Goal: Transaction & Acquisition: Purchase product/service

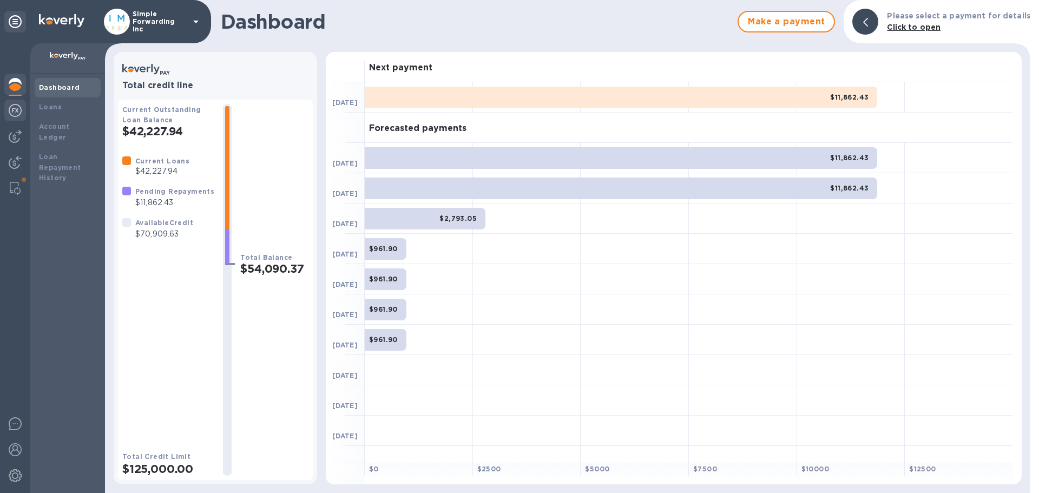
click at [17, 111] on img at bounding box center [15, 110] width 13 height 13
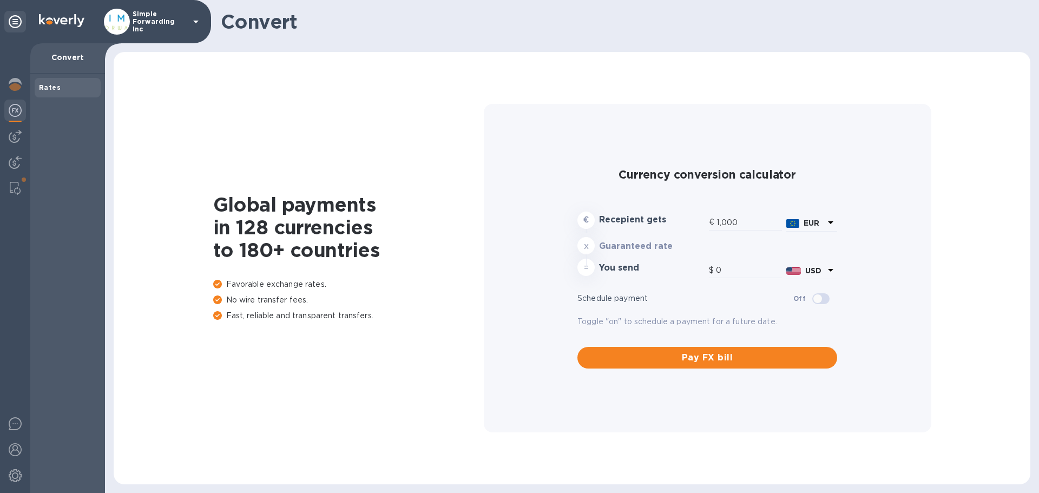
click at [27, 132] on div at bounding box center [15, 268] width 30 height 450
click at [22, 135] on div at bounding box center [15, 137] width 22 height 22
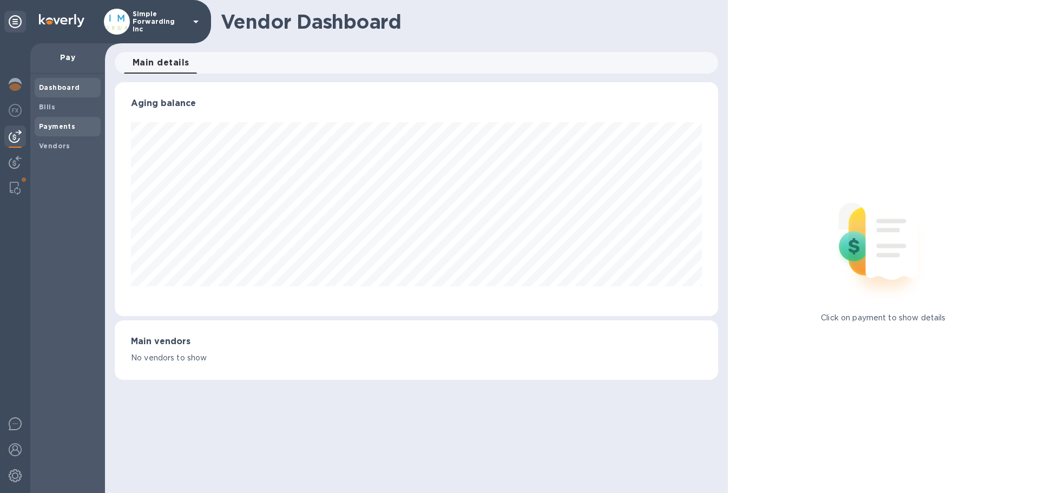
scroll to position [234, 603]
click at [71, 129] on b "Payments" at bounding box center [57, 126] width 36 height 8
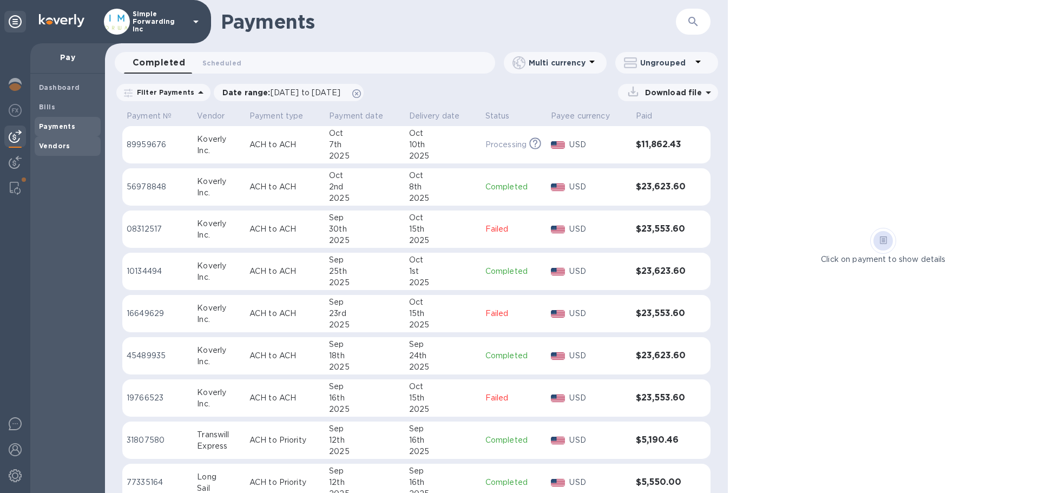
click at [70, 147] on span "Vendors" at bounding box center [67, 146] width 57 height 11
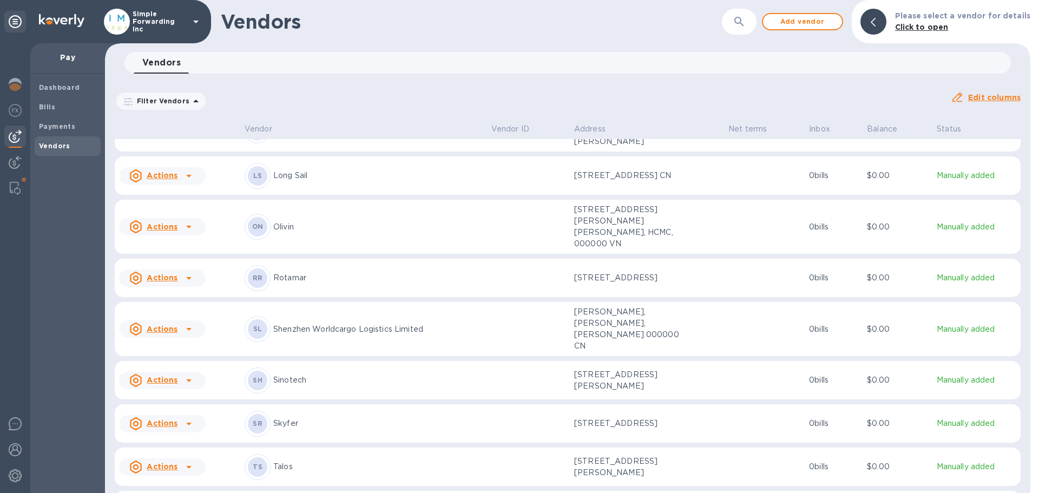
scroll to position [158, 0]
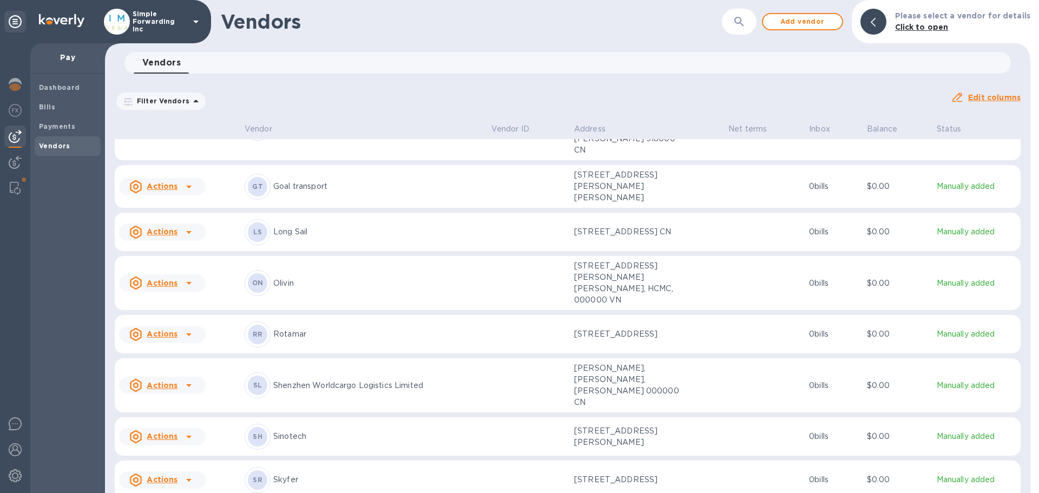
click at [186, 277] on icon at bounding box center [188, 283] width 13 height 13
click at [180, 313] on b "Add new bill" at bounding box center [174, 314] width 50 height 9
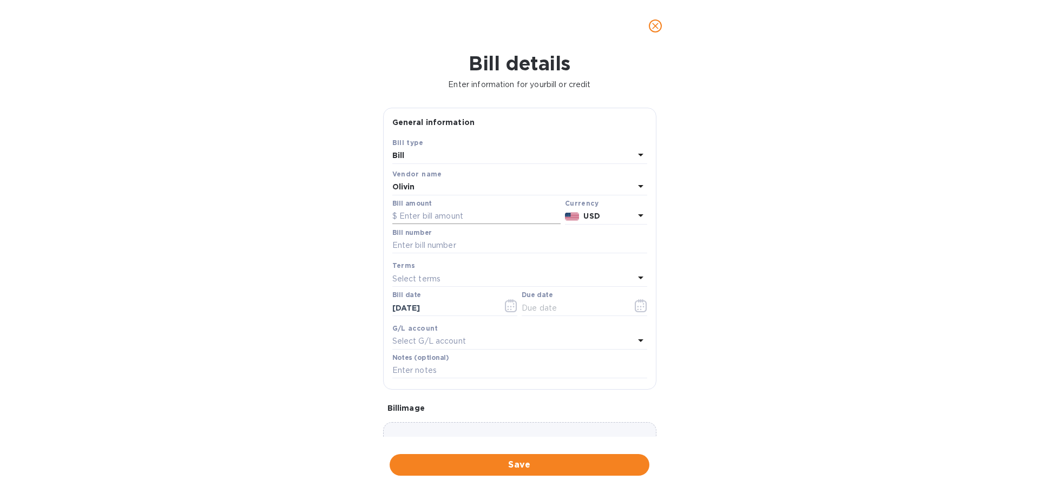
click at [437, 214] on input "text" at bounding box center [476, 216] width 168 height 16
type input "6,720"
click at [429, 251] on input "text" at bounding box center [519, 246] width 255 height 16
paste input "OSE2509001 OSE2509002"
drag, startPoint x: 517, startPoint y: 243, endPoint x: 370, endPoint y: 249, distance: 147.3
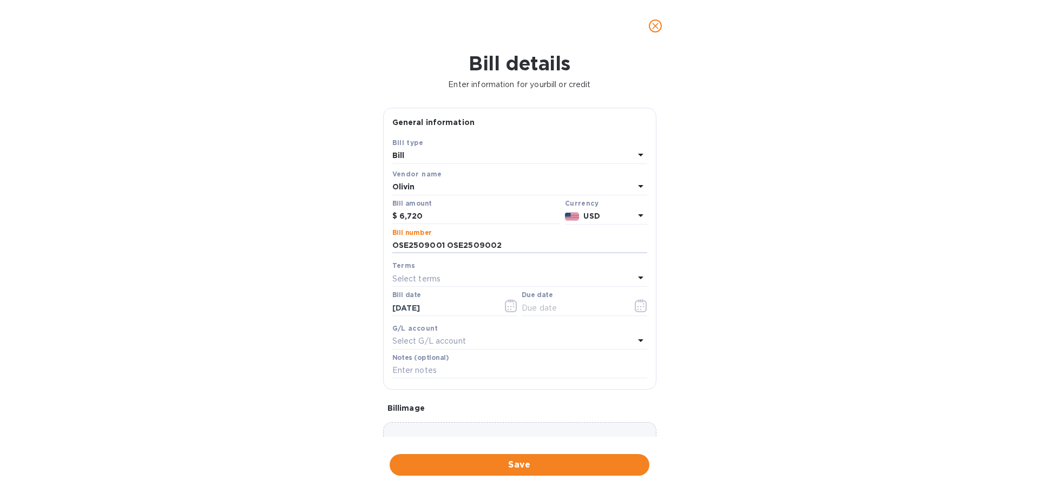
click at [370, 249] on div "Bill details Enter information for your bill or credit General information Save…" at bounding box center [519, 272] width 1039 height 441
type input "OSE2509001 OSE2509002"
click at [440, 280] on div "Select terms" at bounding box center [513, 278] width 242 height 15
click at [393, 262] on b "Terms" at bounding box center [403, 265] width 23 height 8
click at [471, 459] on span "Save" at bounding box center [519, 464] width 242 height 13
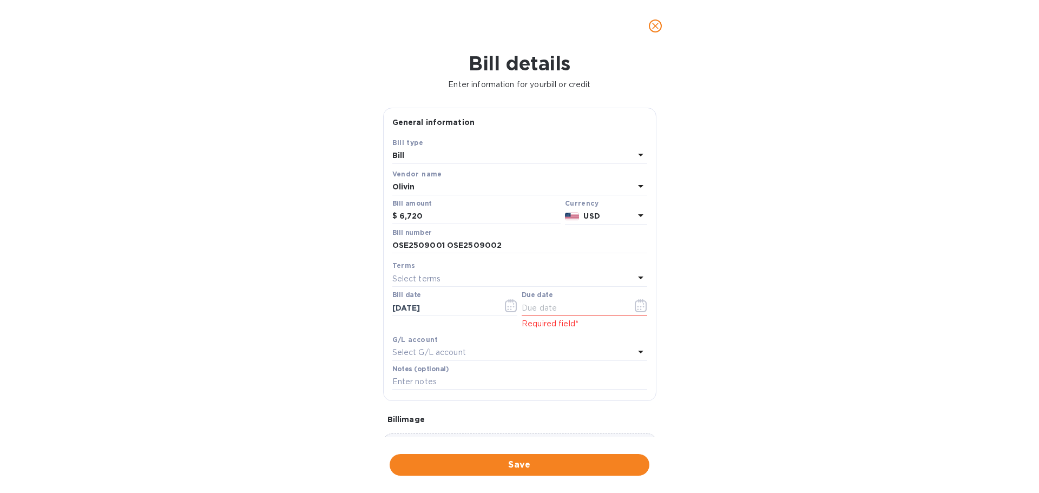
scroll to position [54, 0]
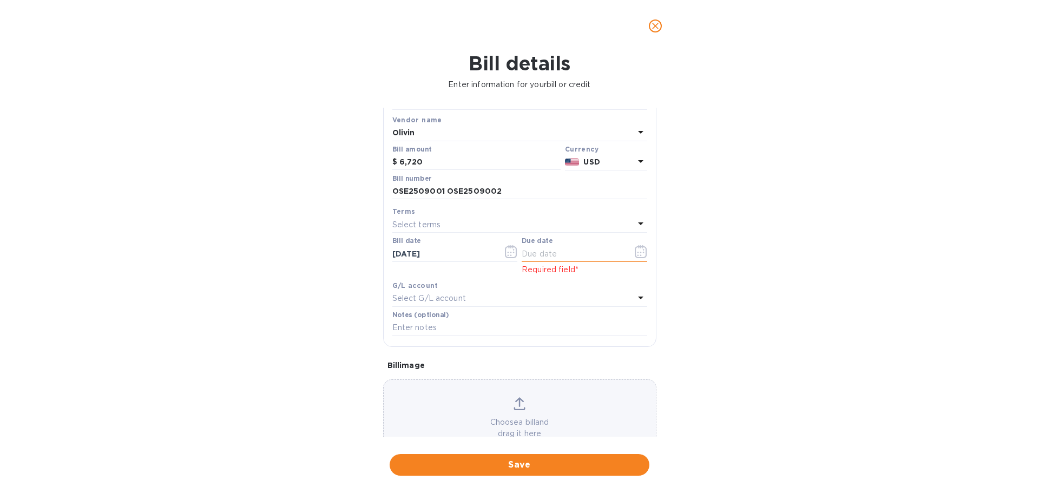
click at [635, 254] on icon "button" at bounding box center [641, 251] width 12 height 13
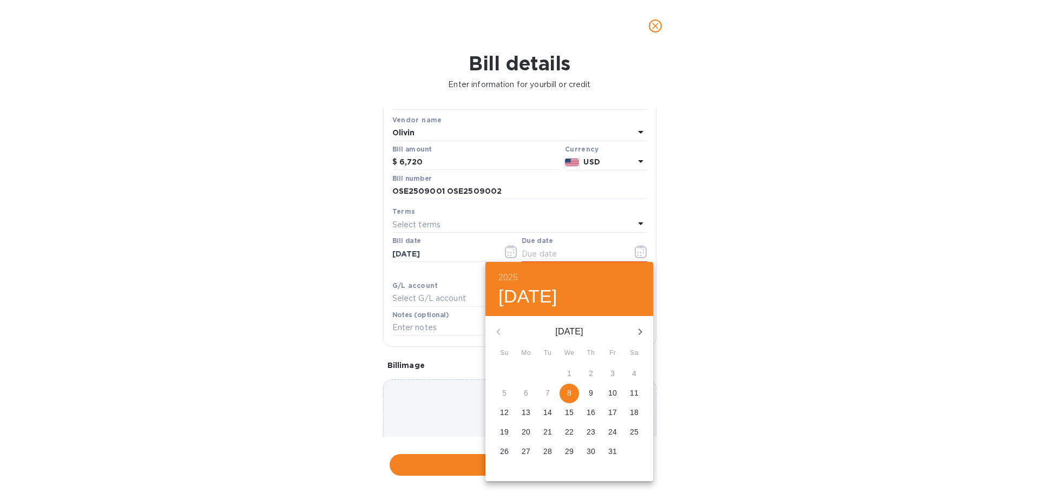
click at [571, 397] on p "8" at bounding box center [569, 392] width 4 height 11
type input "[DATE]"
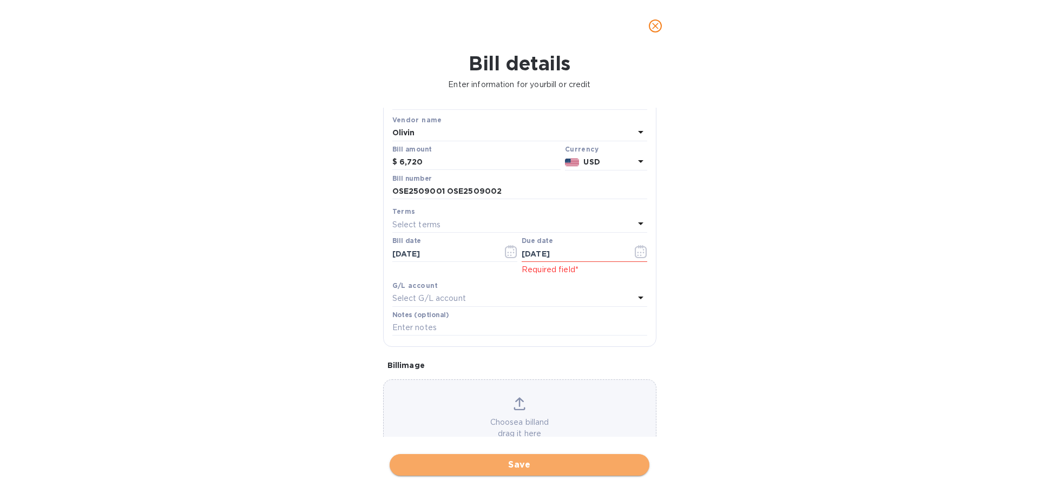
click at [540, 468] on span "Save" at bounding box center [519, 464] width 242 height 13
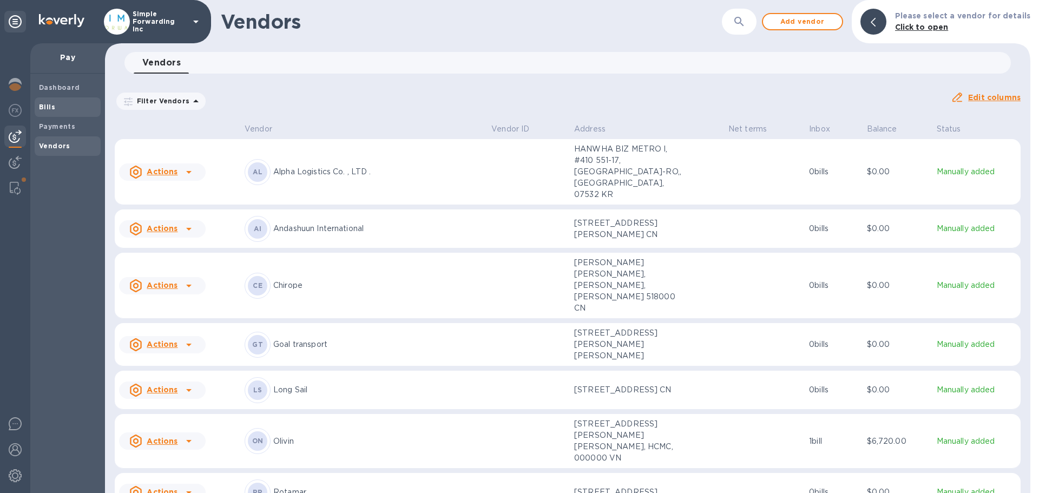
click at [63, 104] on span "Bills" at bounding box center [67, 107] width 57 height 11
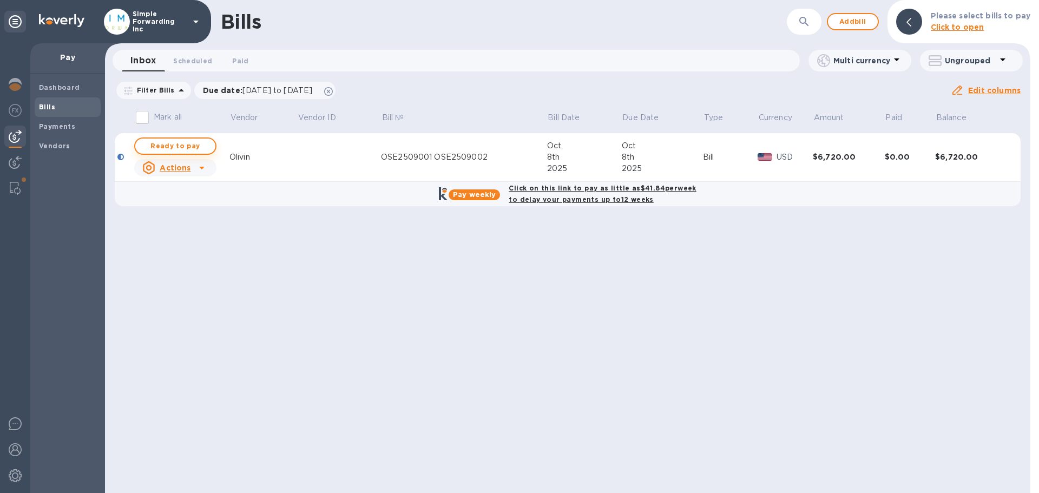
click at [185, 142] on span "Ready to pay" at bounding box center [175, 146] width 63 height 13
click at [209, 141] on button "Ready to pay" at bounding box center [175, 145] width 82 height 17
checkbox input "true"
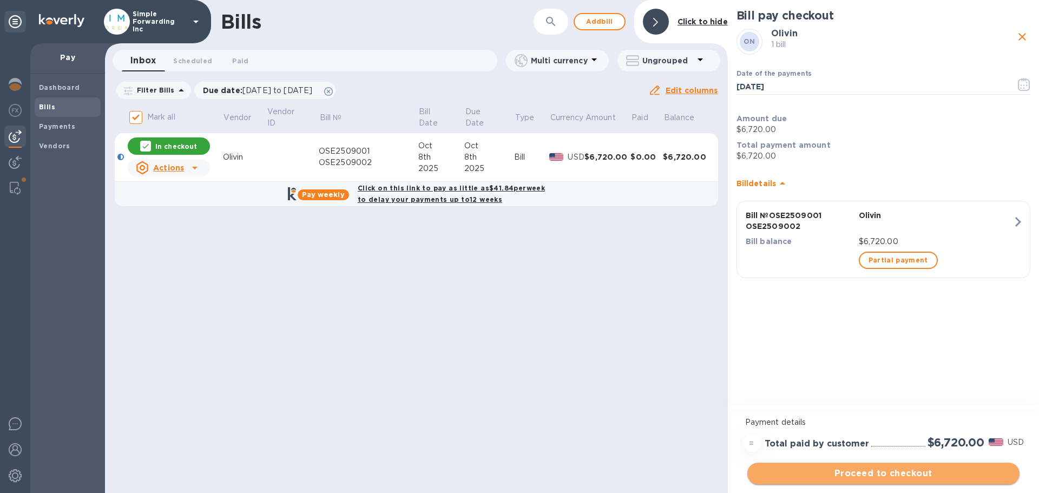
click at [804, 472] on span "Proceed to checkout" at bounding box center [883, 473] width 255 height 13
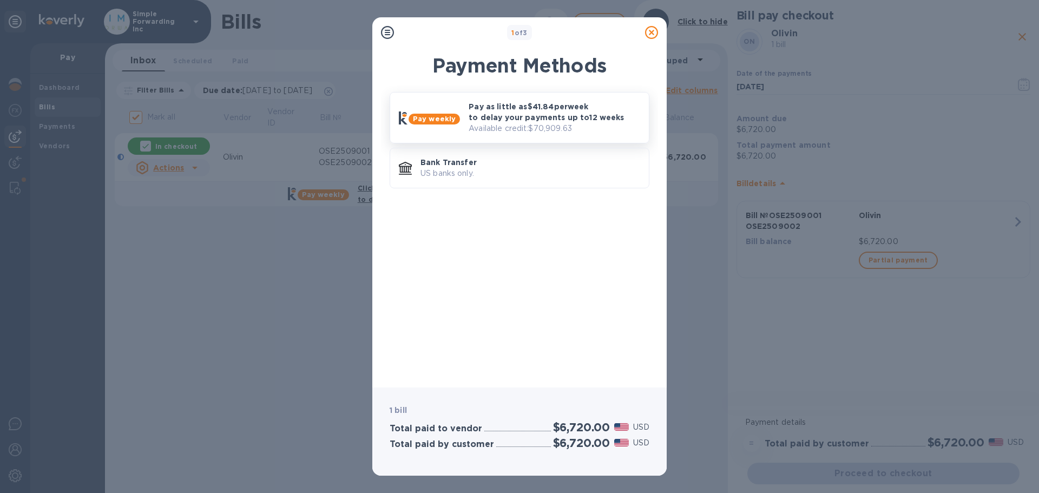
click at [503, 119] on p "Pay as little as $41.84 per week to delay your payments up to 12 weeks" at bounding box center [555, 112] width 172 height 22
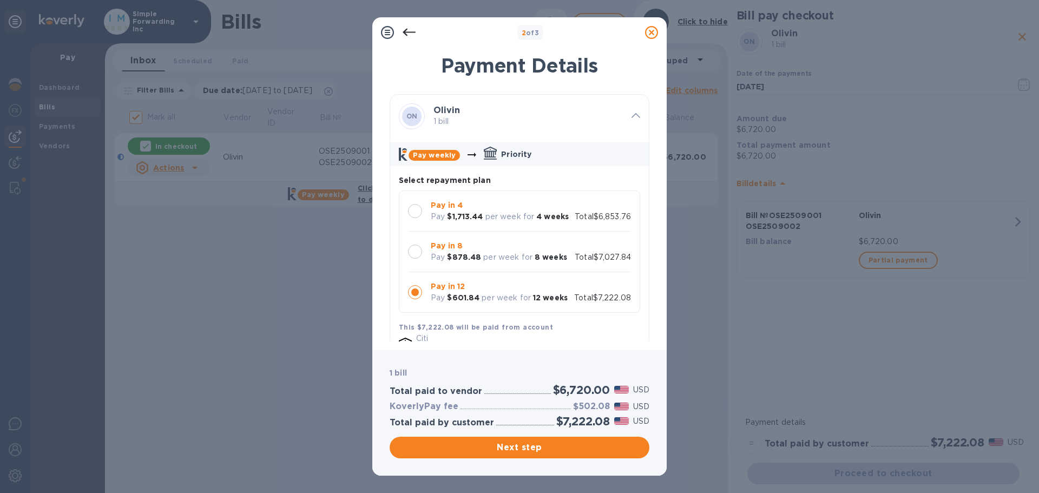
click at [548, 212] on b "4 weeks" at bounding box center [552, 216] width 32 height 9
drag, startPoint x: 481, startPoint y: 212, endPoint x: 451, endPoint y: 220, distance: 31.4
click at [451, 220] on b "$1,713.44" at bounding box center [465, 216] width 36 height 9
copy b "1,713.44"
click at [502, 449] on span "Next step" at bounding box center [519, 447] width 242 height 13
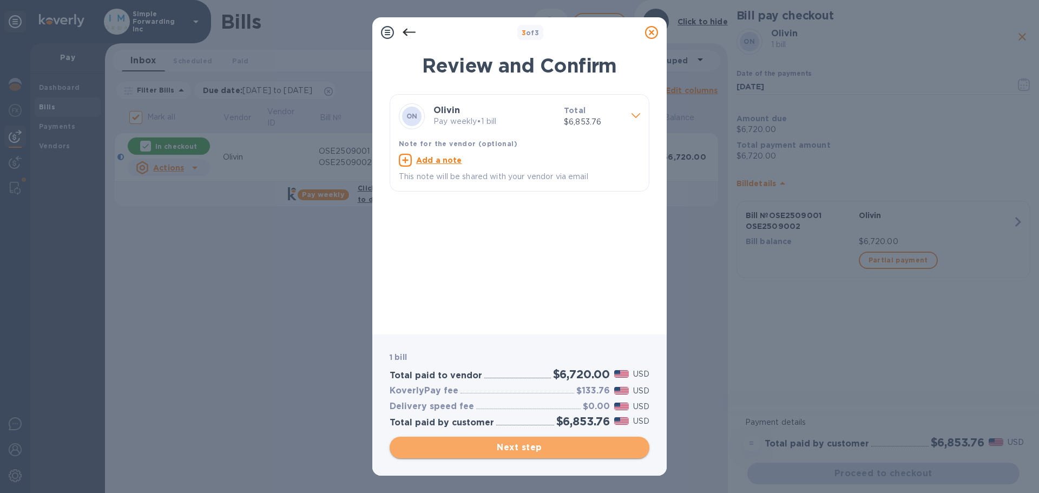
click at [500, 449] on span "Next step" at bounding box center [519, 447] width 242 height 13
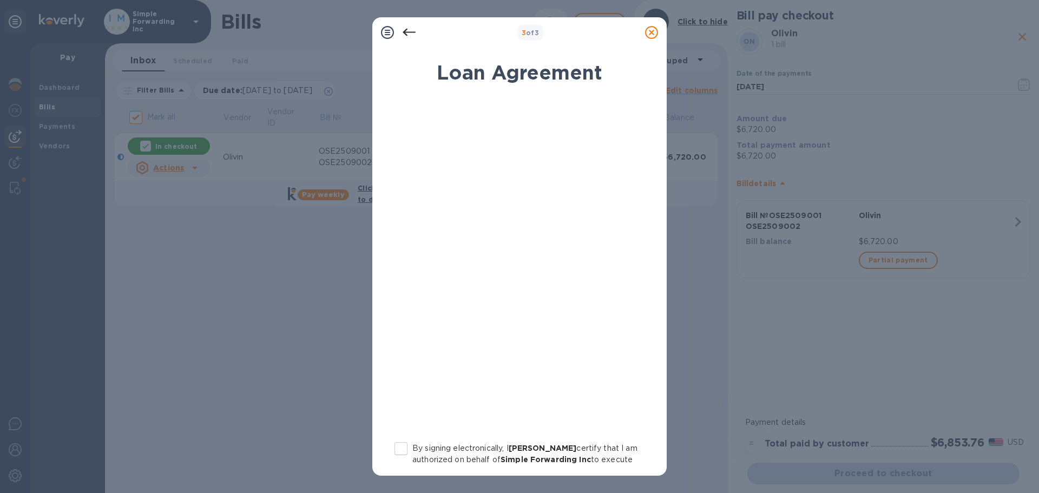
scroll to position [123, 0]
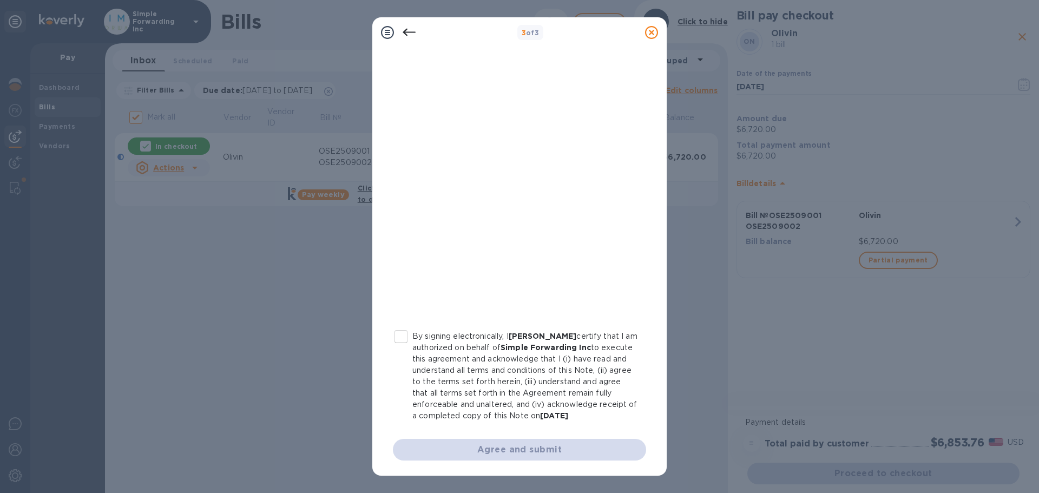
click at [453, 361] on p "By signing electronically, I [PERSON_NAME] certify that I am authorized on beha…" at bounding box center [524, 376] width 225 height 91
click at [412, 348] on input "By signing electronically, I [PERSON_NAME] certify that I am authorized on beha…" at bounding box center [401, 336] width 23 height 23
checkbox input "true"
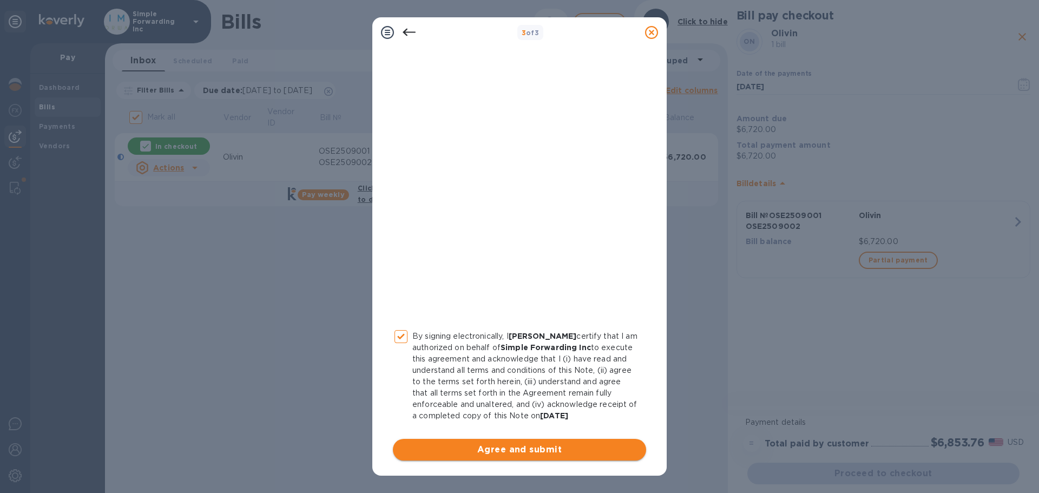
click at [470, 455] on span "Agree and submit" at bounding box center [520, 449] width 236 height 13
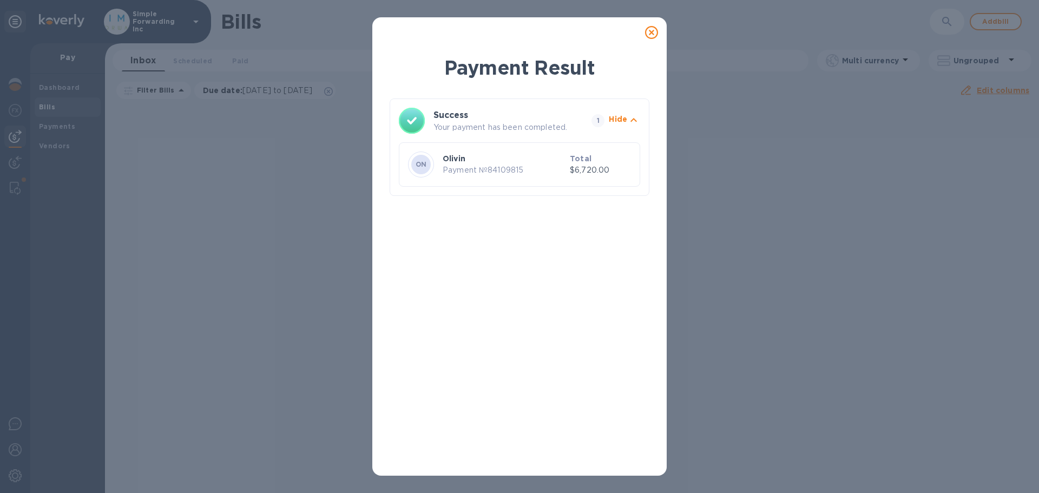
click at [649, 26] on icon at bounding box center [651, 32] width 13 height 13
